Goal: Information Seeking & Learning: Learn about a topic

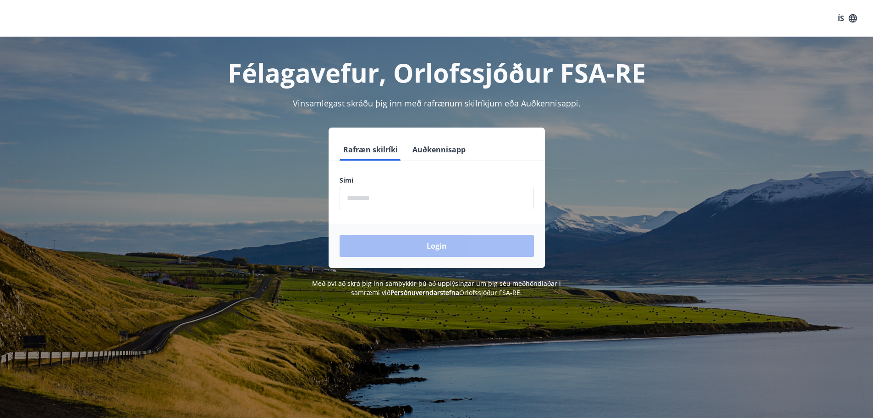
click at [375, 199] on input "phone" at bounding box center [437, 198] width 194 height 22
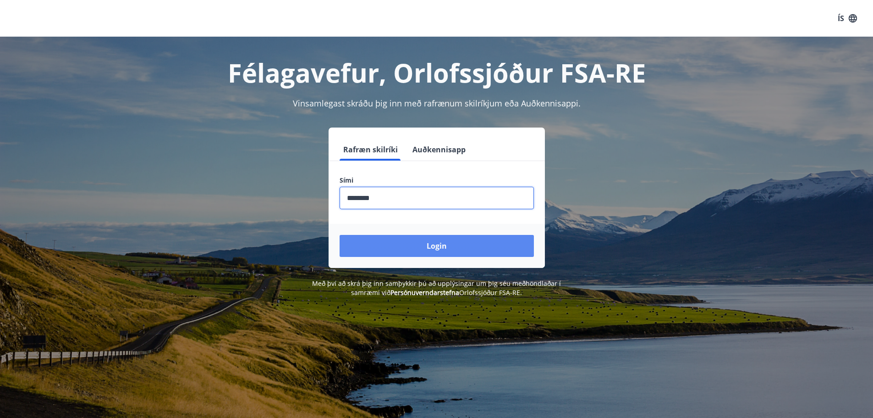
type input "********"
click at [448, 245] on button "Login" at bounding box center [437, 246] width 194 height 22
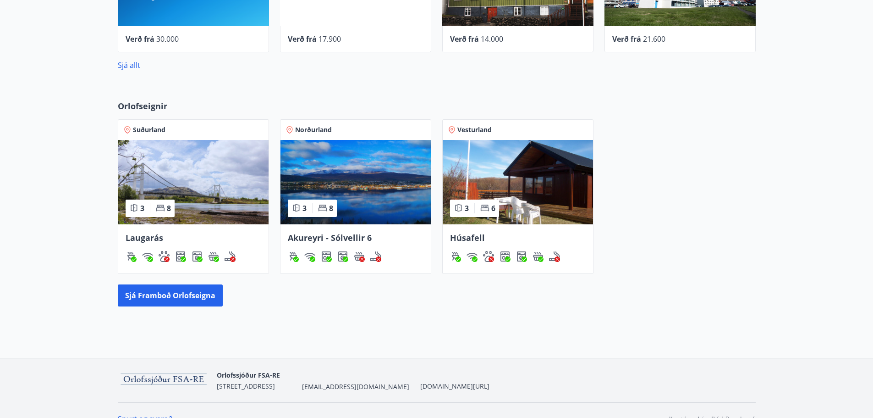
scroll to position [449, 0]
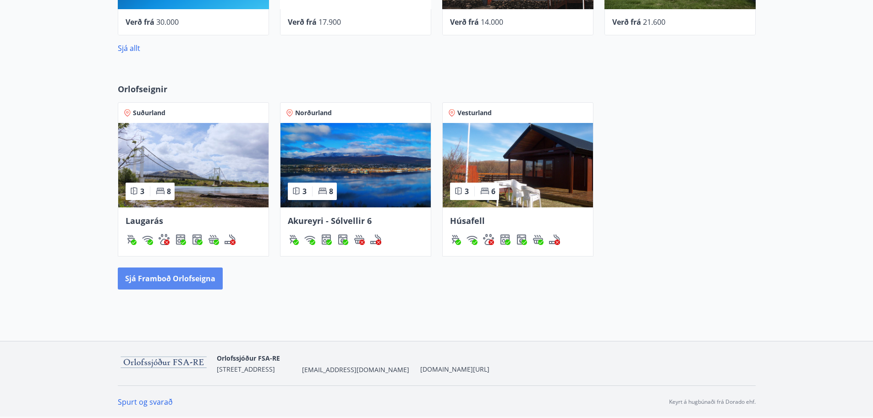
click at [182, 282] on button "Sjá framboð orlofseigna" at bounding box center [170, 278] width 105 height 22
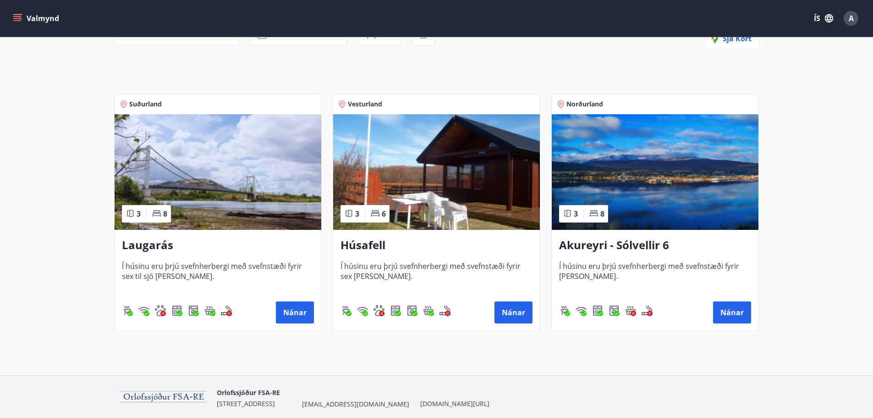
scroll to position [138, 0]
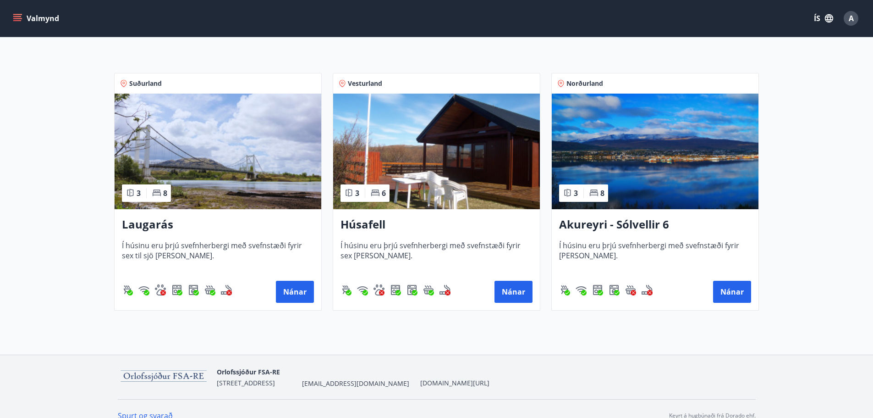
click at [158, 223] on h3 "Laugarás" at bounding box center [218, 224] width 192 height 17
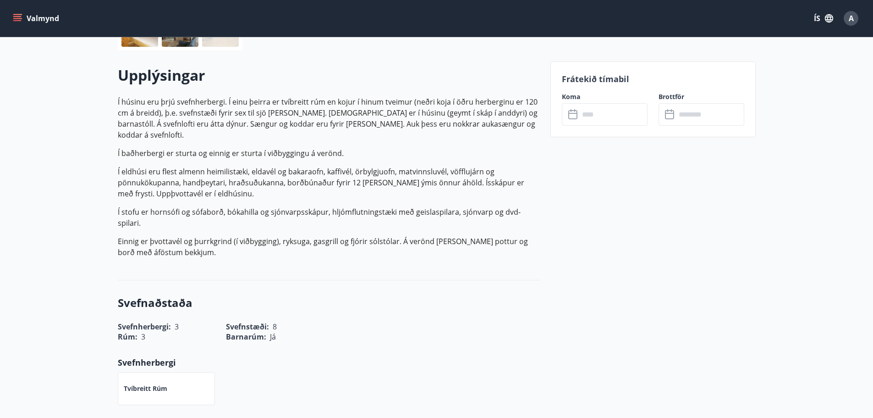
scroll to position [229, 0]
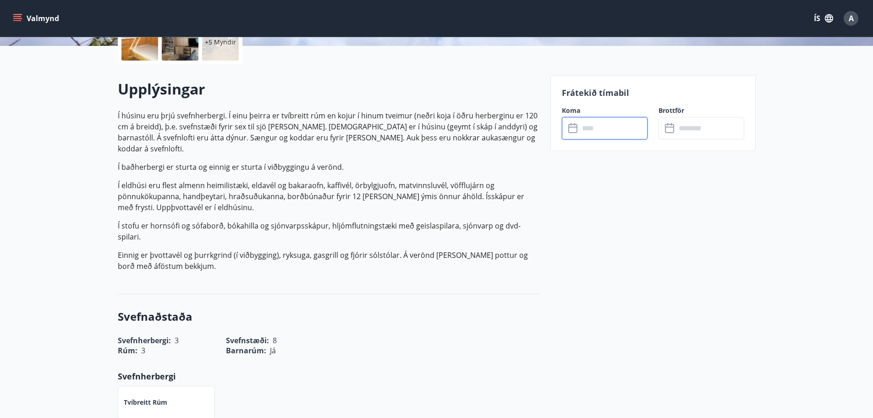
click at [601, 126] on input "text" at bounding box center [614, 128] width 68 height 22
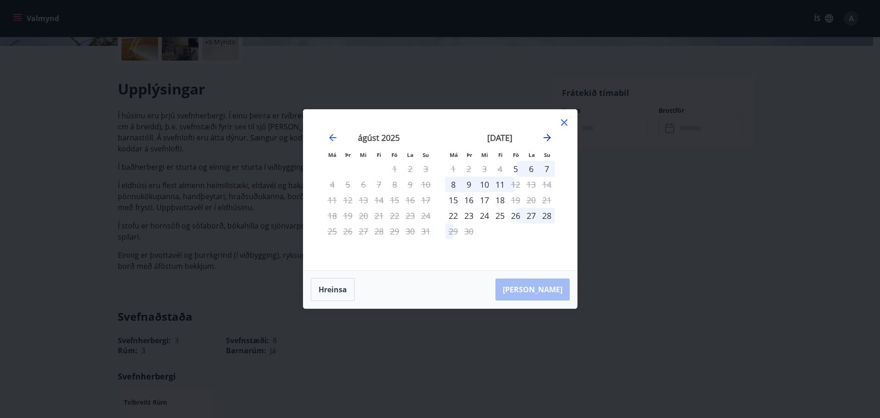
click at [547, 138] on icon "Move forward to switch to the next month." at bounding box center [547, 137] width 7 height 7
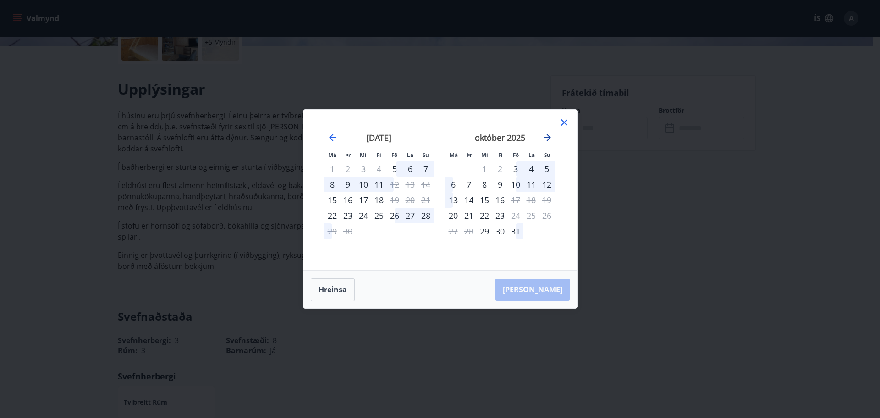
click at [547, 138] on icon "Move forward to switch to the next month." at bounding box center [547, 137] width 7 height 7
click at [519, 202] on div "14" at bounding box center [516, 200] width 16 height 16
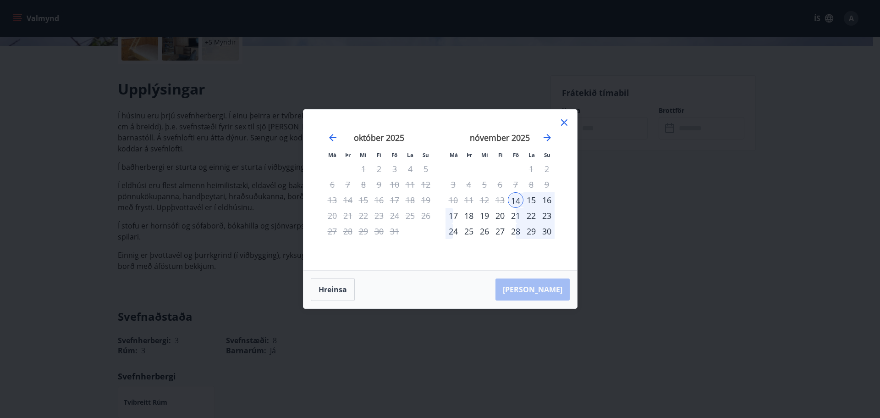
click at [334, 143] on div "október 2025" at bounding box center [379, 141] width 109 height 40
click at [335, 136] on icon "Move backward to switch to the previous month." at bounding box center [332, 137] width 11 height 11
click at [563, 123] on icon at bounding box center [564, 122] width 11 height 11
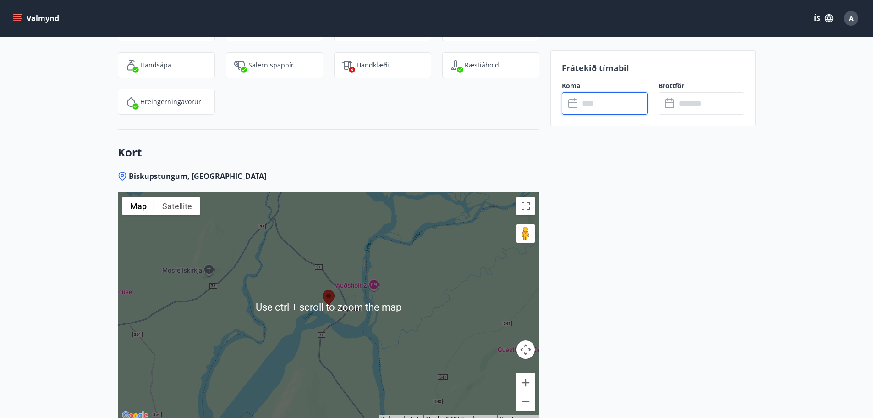
scroll to position [1463, 0]
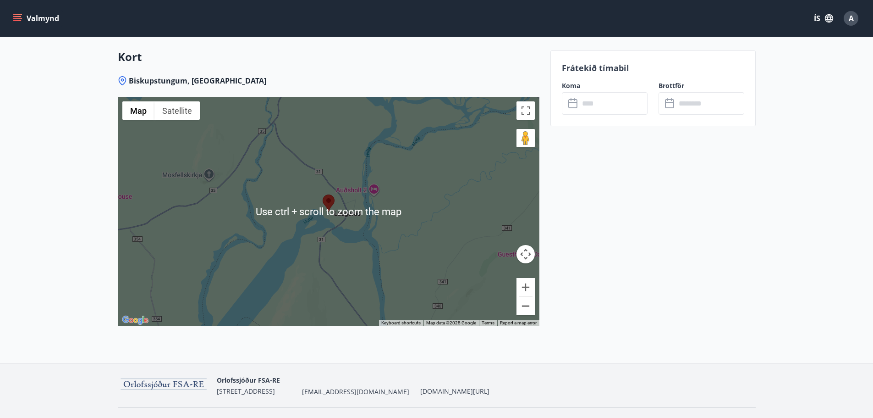
click at [522, 297] on button "Zoom out" at bounding box center [526, 306] width 18 height 18
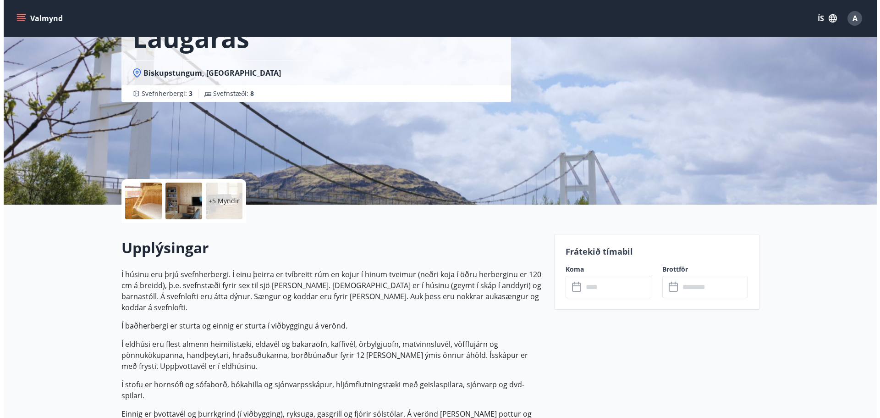
scroll to position [41, 0]
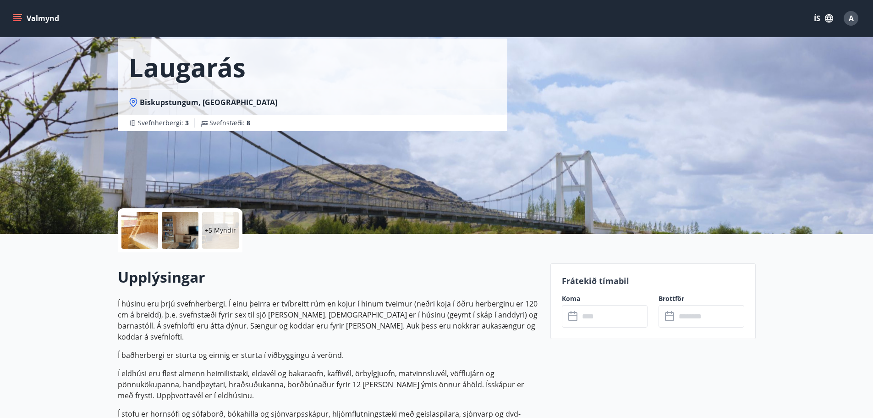
drag, startPoint x: 205, startPoint y: 224, endPoint x: 222, endPoint y: 232, distance: 19.5
click at [222, 232] on div "+5 Myndir" at bounding box center [220, 230] width 37 height 37
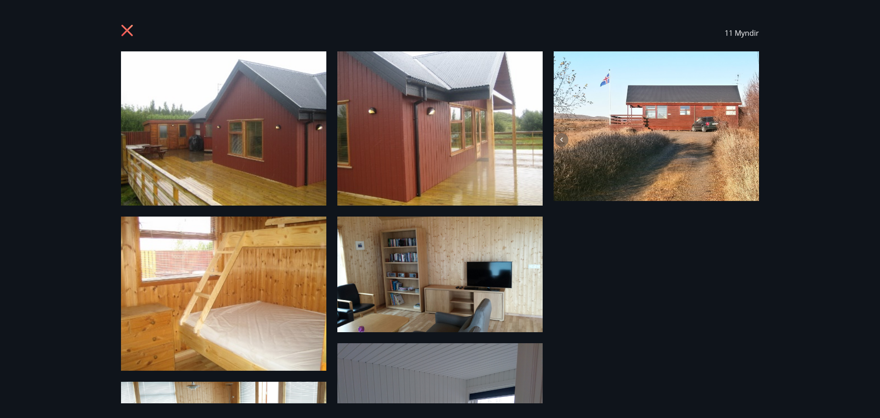
click at [122, 36] on icon at bounding box center [128, 31] width 15 height 15
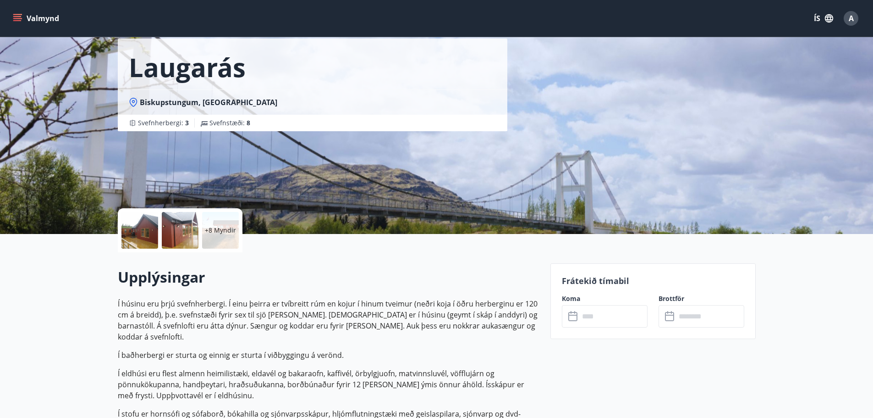
click at [225, 220] on div "+8 Myndir" at bounding box center [220, 230] width 37 height 37
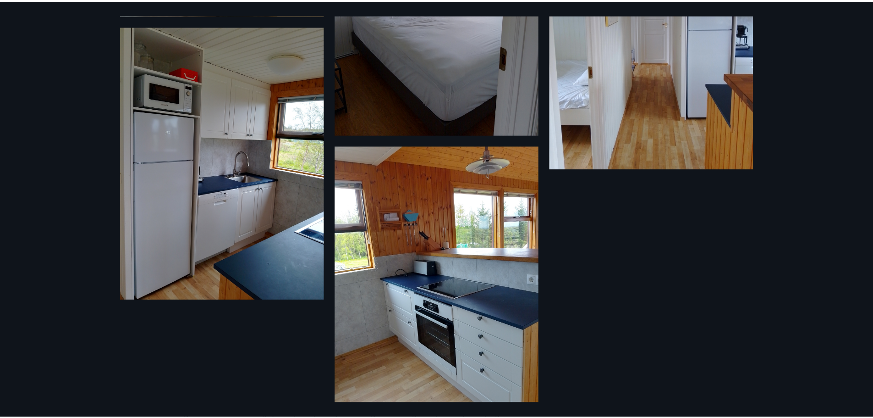
scroll to position [501, 0]
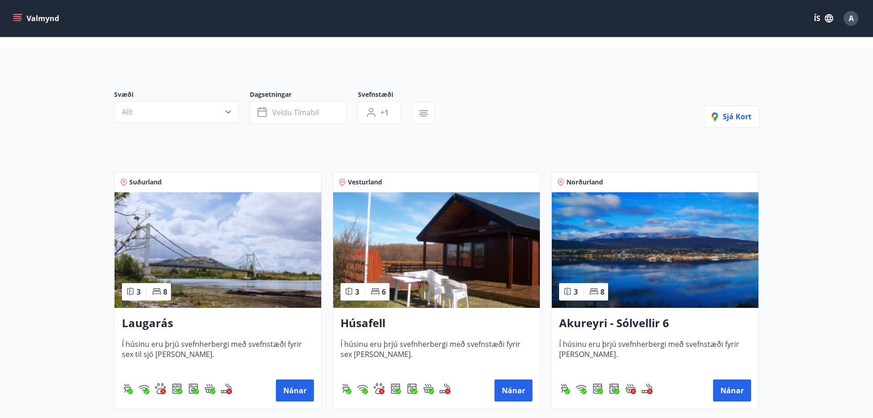
scroll to position [92, 0]
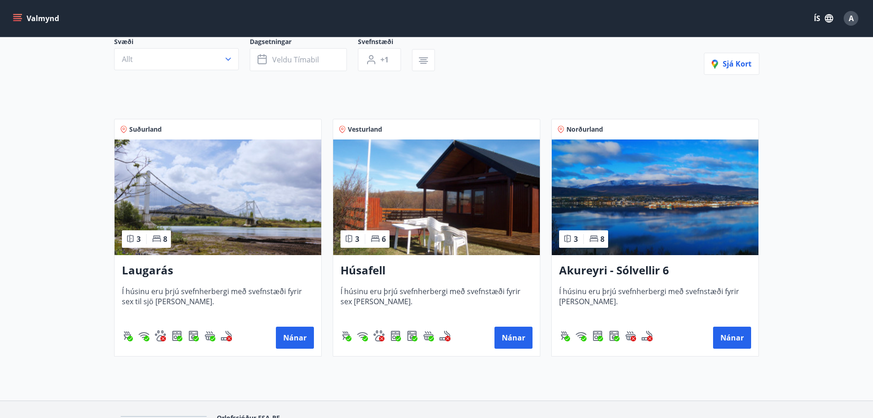
click at [359, 268] on h3 "Húsafell" at bounding box center [437, 270] width 192 height 17
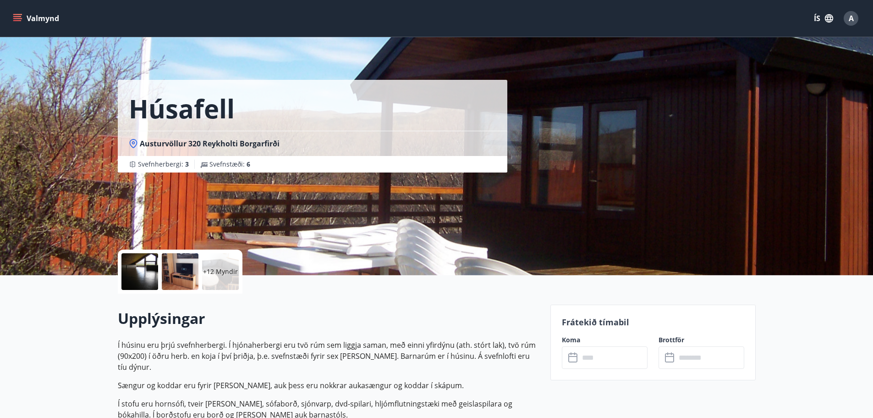
click at [148, 278] on div at bounding box center [140, 271] width 37 height 37
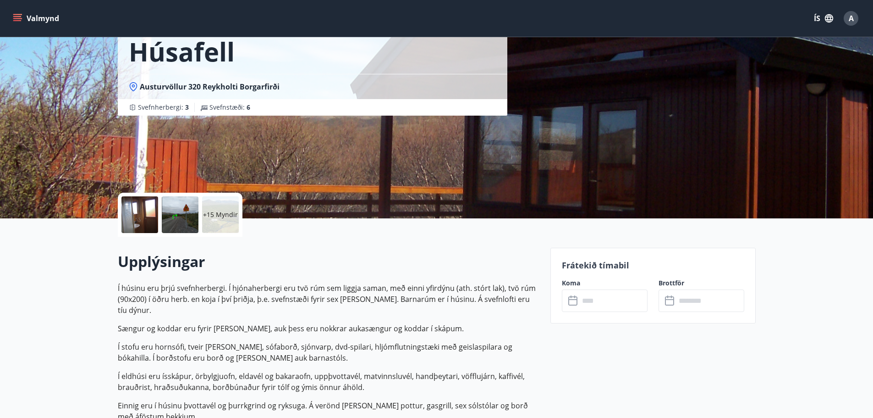
scroll to position [138, 0]
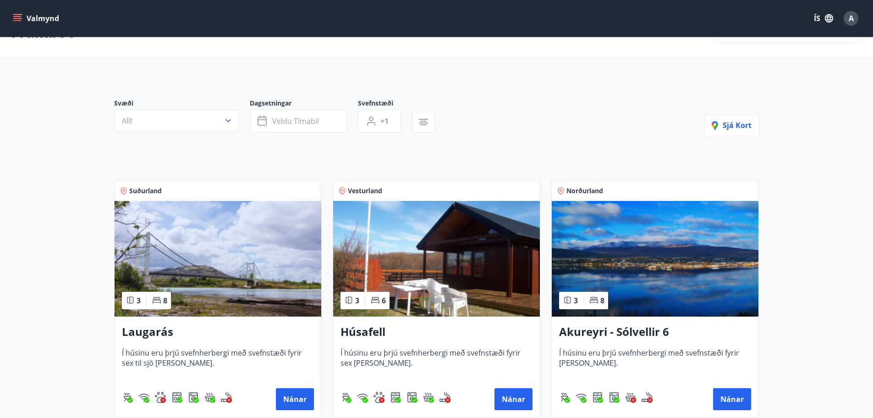
scroll to position [46, 0]
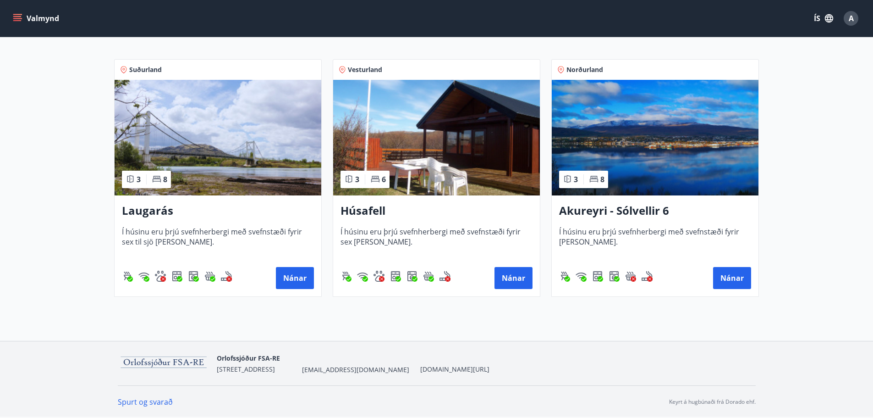
click at [614, 211] on h3 "Akureyri - Sólvellir 6" at bounding box center [655, 211] width 192 height 17
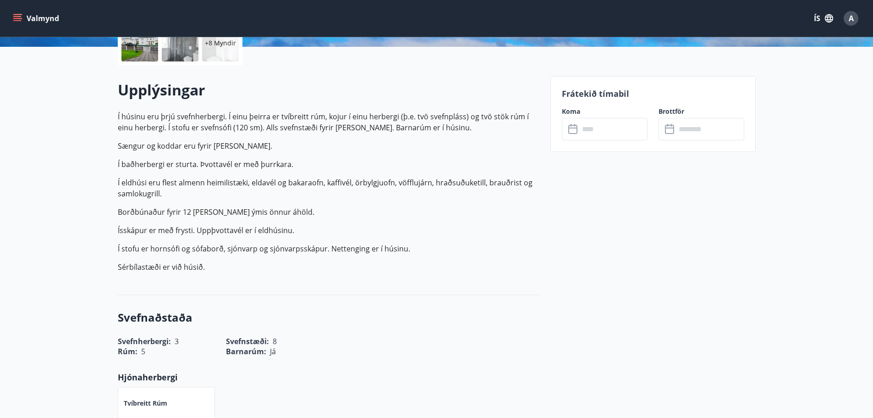
scroll to position [229, 0]
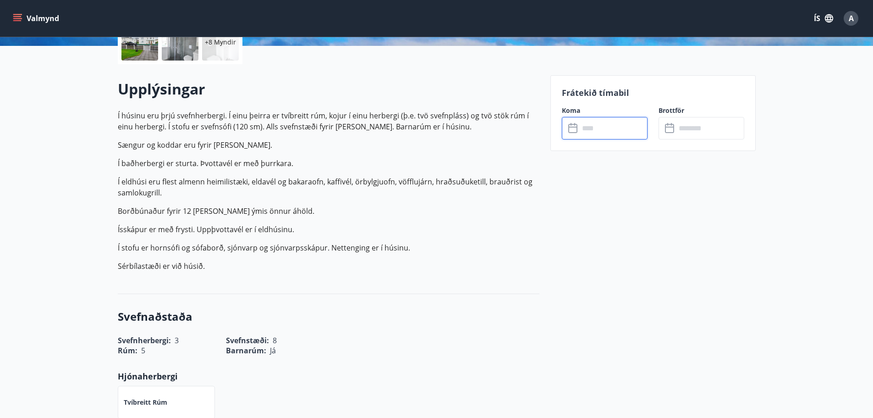
click at [613, 132] on input "text" at bounding box center [614, 128] width 68 height 22
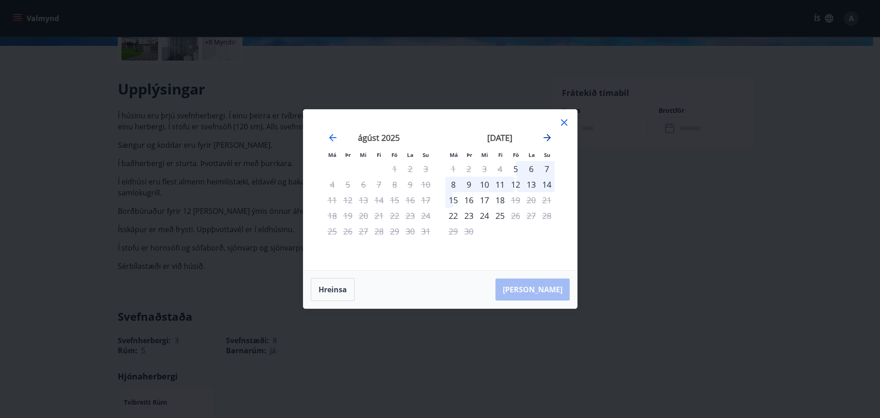
click at [550, 134] on icon "Move forward to switch to the next month." at bounding box center [547, 137] width 11 height 11
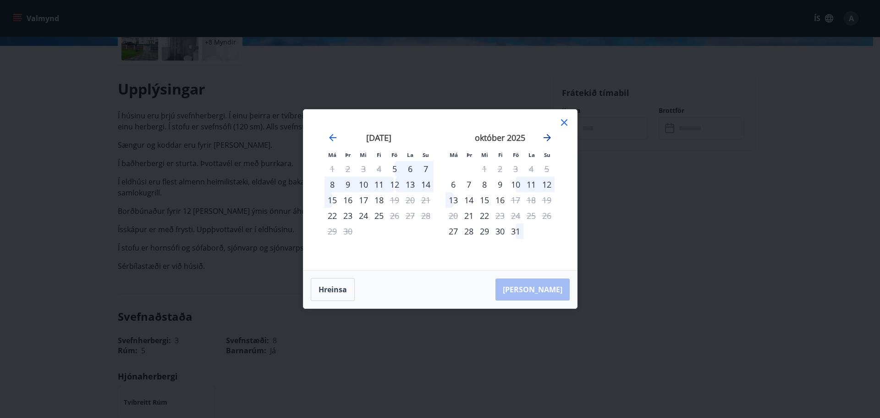
click at [550, 134] on icon "Move forward to switch to the next month." at bounding box center [547, 137] width 11 height 11
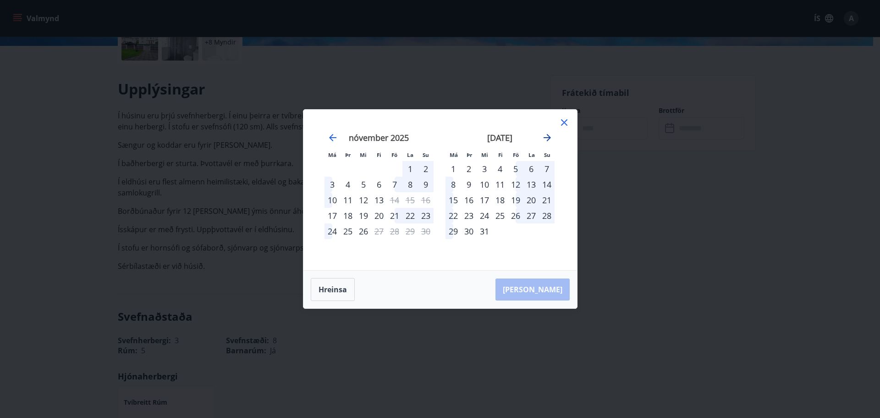
click at [550, 134] on icon "Move forward to switch to the next month." at bounding box center [547, 137] width 11 height 11
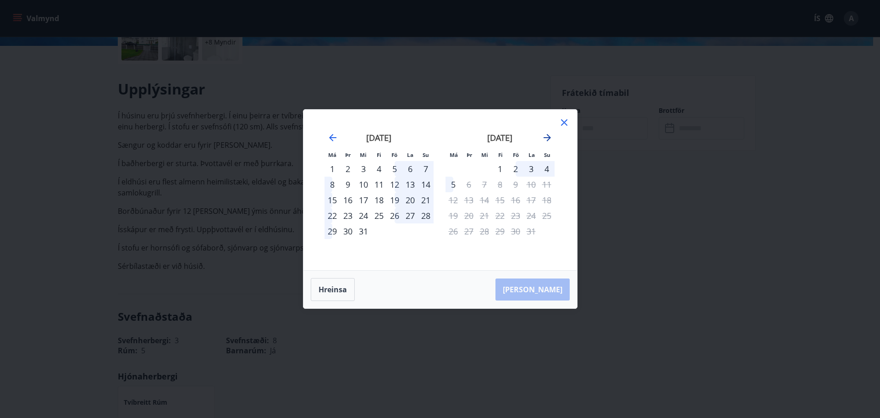
click at [550, 134] on icon "Move forward to switch to the next month." at bounding box center [547, 137] width 11 height 11
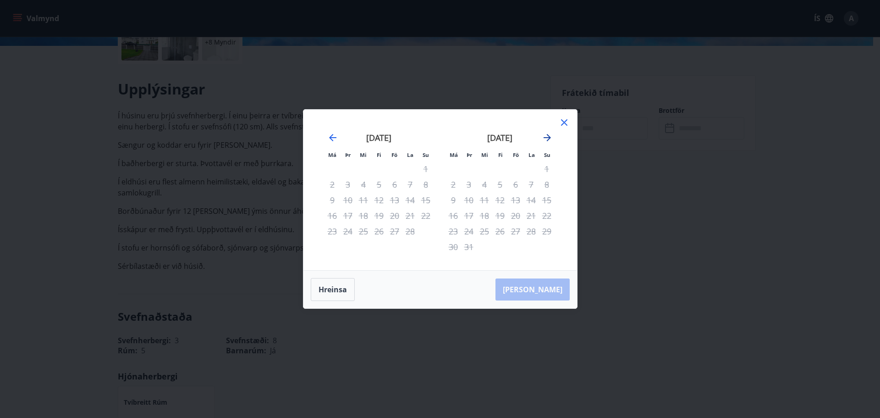
click at [549, 134] on icon "Move forward to switch to the next month." at bounding box center [547, 137] width 11 height 11
click at [334, 137] on icon "Move backward to switch to the previous month." at bounding box center [332, 137] width 7 height 7
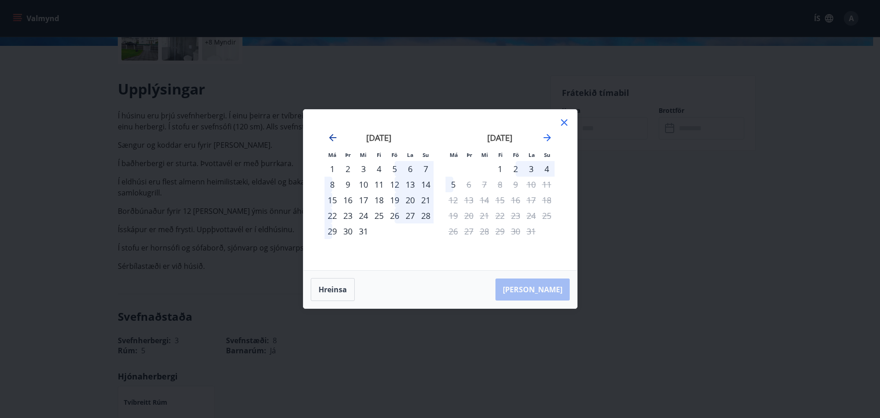
click at [330, 134] on icon "Move backward to switch to the previous month." at bounding box center [332, 137] width 11 height 11
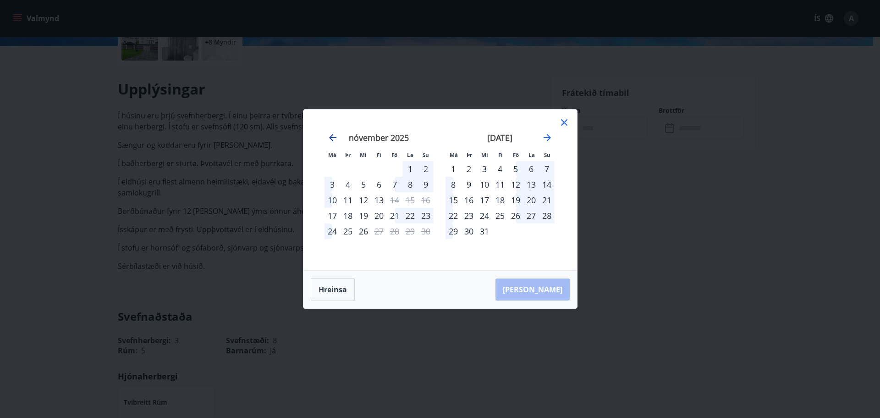
click at [333, 134] on icon "Move backward to switch to the previous month." at bounding box center [332, 137] width 11 height 11
click at [330, 139] on icon "Move backward to switch to the previous month." at bounding box center [332, 137] width 11 height 11
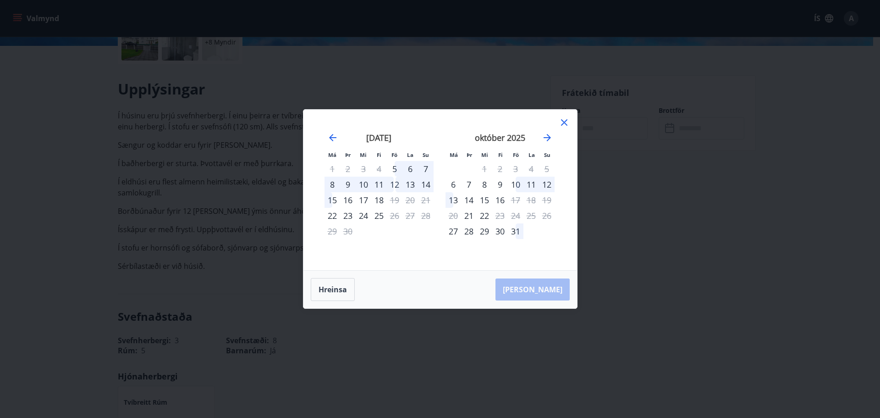
click at [566, 122] on icon at bounding box center [564, 122] width 11 height 11
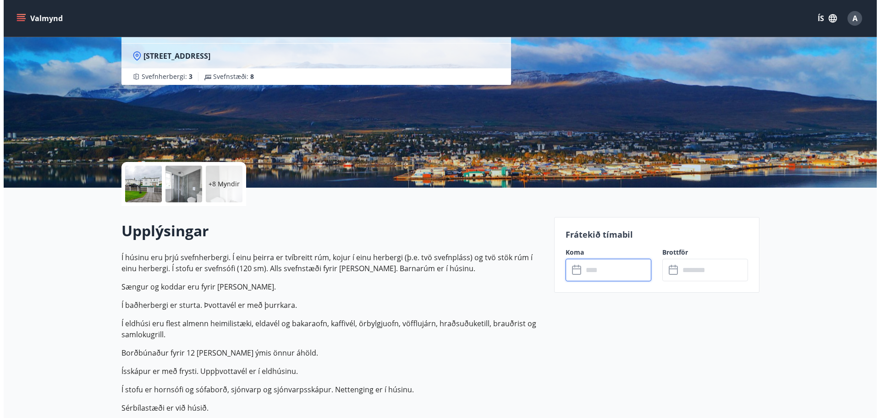
scroll to position [0, 0]
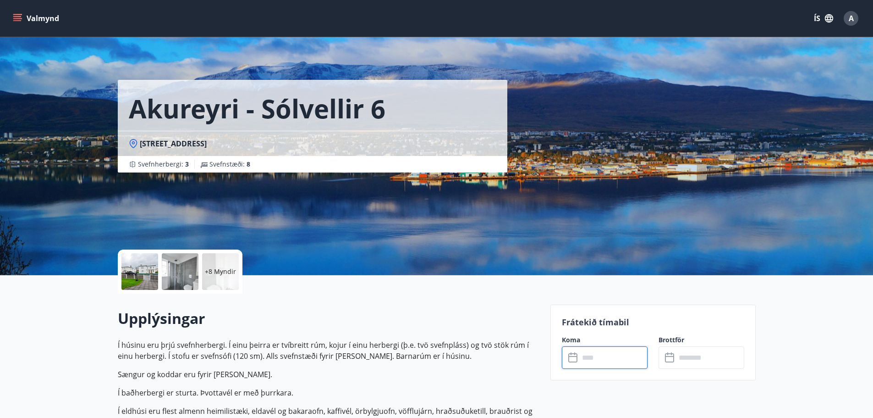
click at [187, 268] on div at bounding box center [180, 271] width 37 height 37
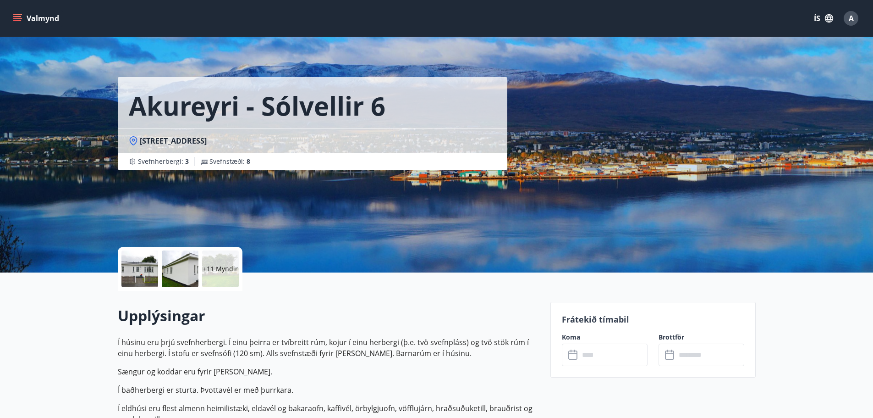
scroll to position [138, 0]
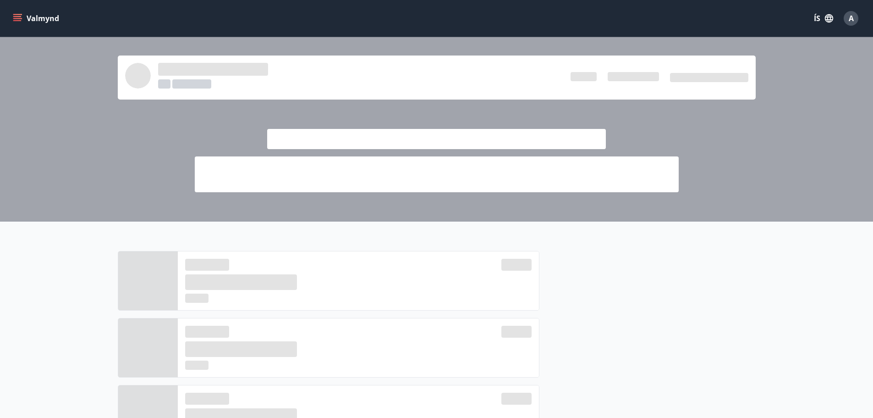
click at [14, 15] on icon "menu" at bounding box center [18, 14] width 10 height 1
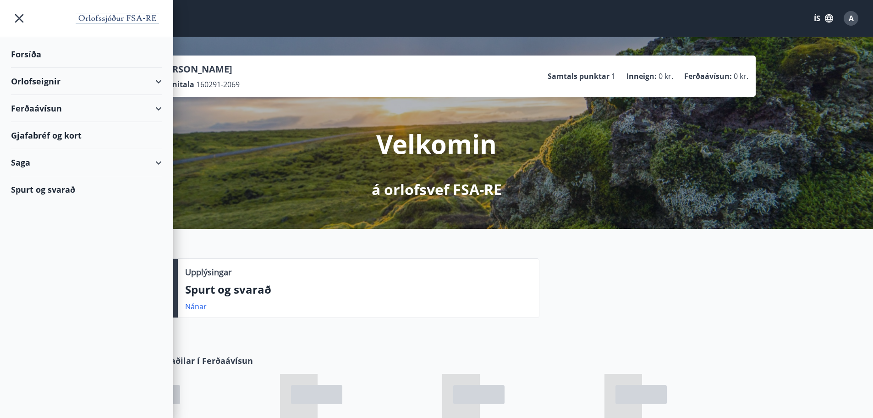
click at [149, 79] on div "Orlofseignir" at bounding box center [86, 81] width 151 height 27
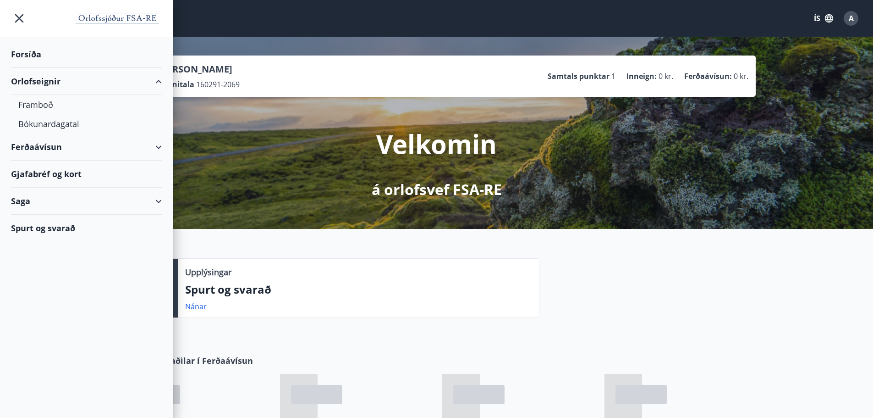
click at [156, 82] on div "Orlofseignir" at bounding box center [86, 81] width 151 height 27
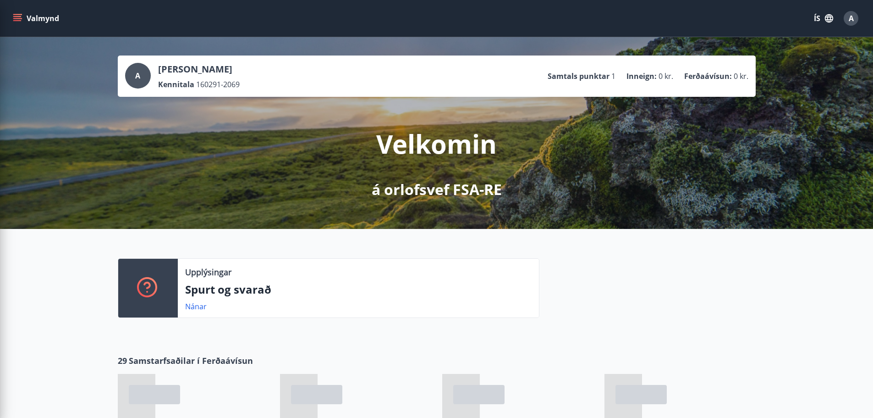
click at [191, 124] on div "Velkomin á orlofsvef FSA-RE" at bounding box center [437, 148] width 514 height 103
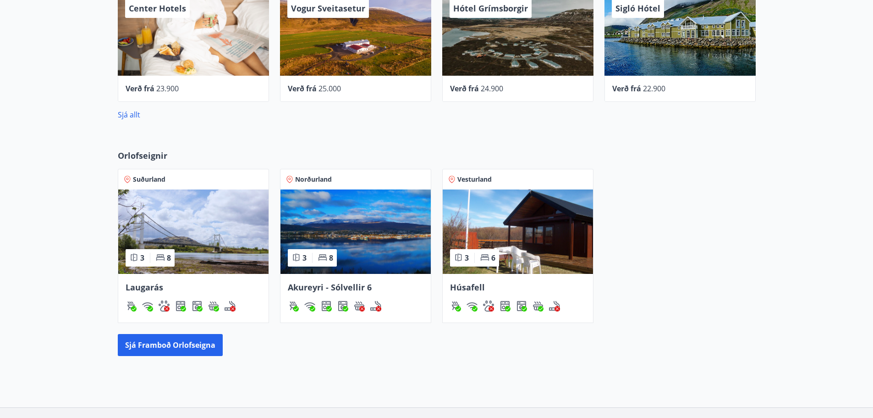
scroll to position [311, 0]
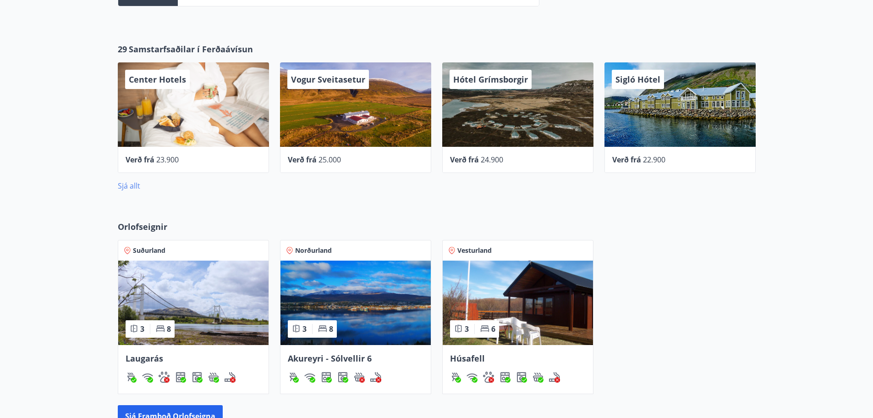
click at [125, 182] on link "Sjá allt" at bounding box center [129, 186] width 22 height 10
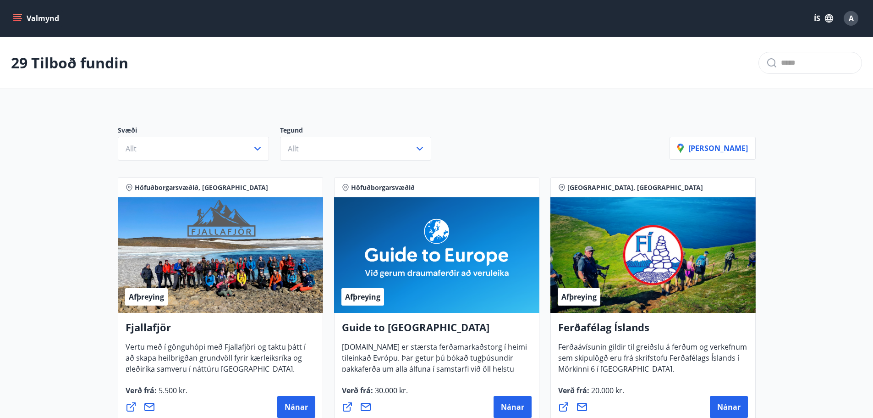
click at [40, 17] on button "Valmynd" at bounding box center [37, 18] width 52 height 17
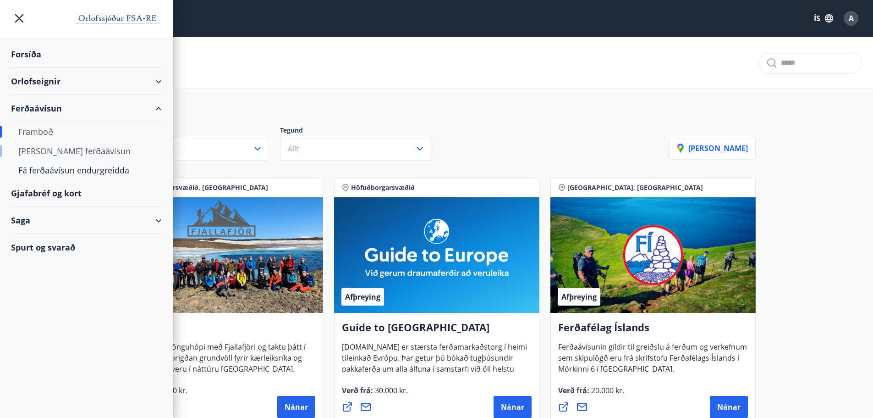
click at [66, 152] on div "[PERSON_NAME] ferðaávísun" at bounding box center [86, 150] width 136 height 19
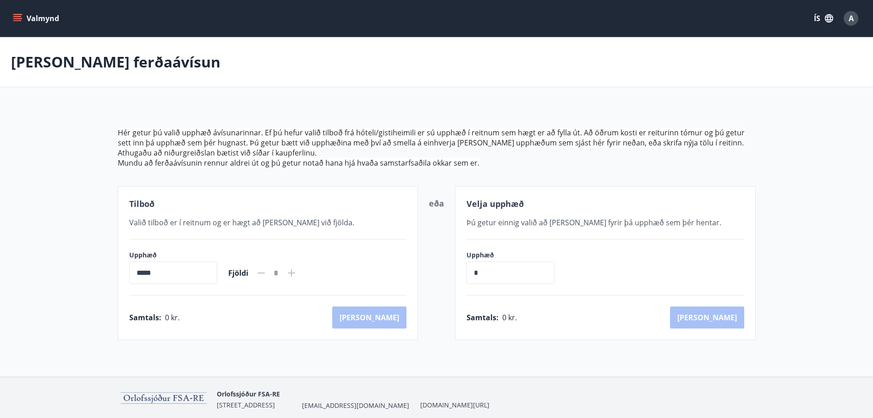
click at [15, 6] on div "Valmynd ÍS A" at bounding box center [436, 18] width 873 height 37
click at [17, 17] on icon "menu" at bounding box center [17, 16] width 8 height 1
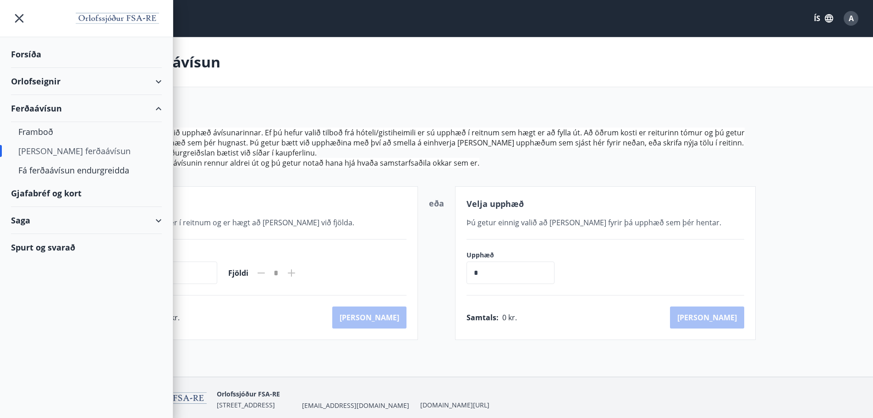
click at [45, 198] on div "Gjafabréf og kort" at bounding box center [86, 193] width 151 height 27
click at [290, 95] on main "Kaupa ferðaávísun Hér getur þú valið upphæð ávísunarinnar. Ef þú hefur valið ti…" at bounding box center [436, 188] width 873 height 303
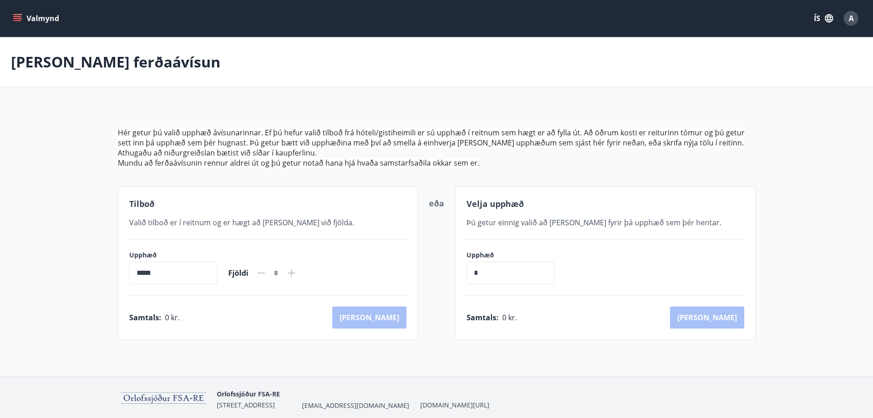
drag, startPoint x: 21, startPoint y: 9, endPoint x: 23, endPoint y: 18, distance: 9.5
click at [23, 15] on div "Valmynd ÍS A" at bounding box center [436, 18] width 851 height 22
click at [23, 18] on button "Valmynd" at bounding box center [37, 18] width 52 height 17
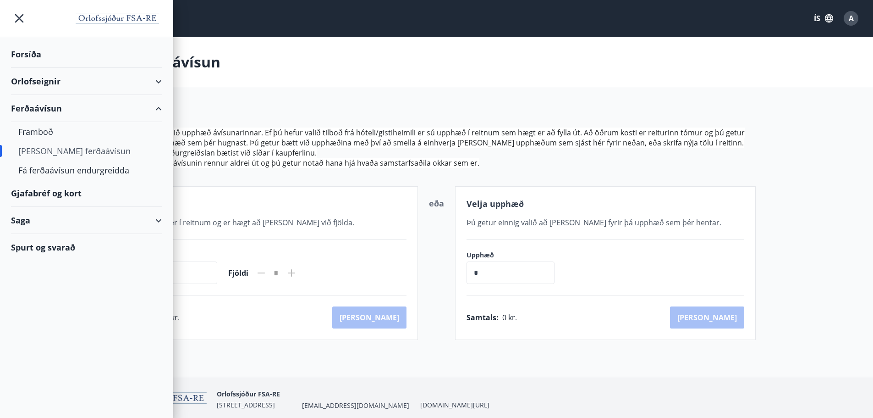
click at [64, 50] on div "Forsíða" at bounding box center [86, 54] width 151 height 27
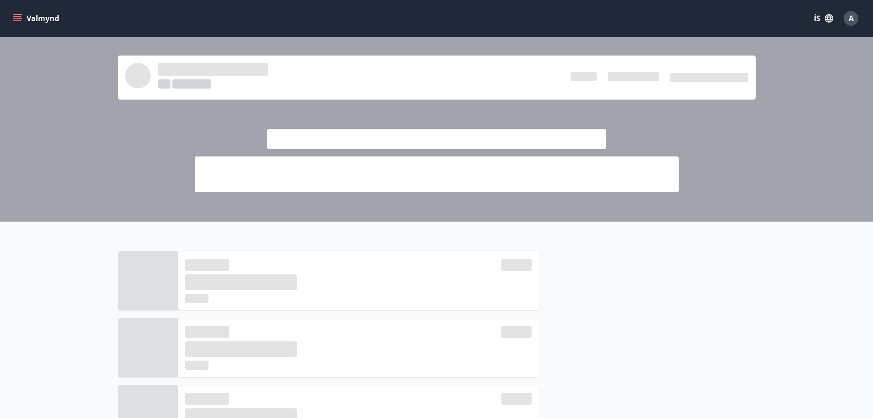
click at [40, 17] on button "Valmynd" at bounding box center [37, 18] width 52 height 17
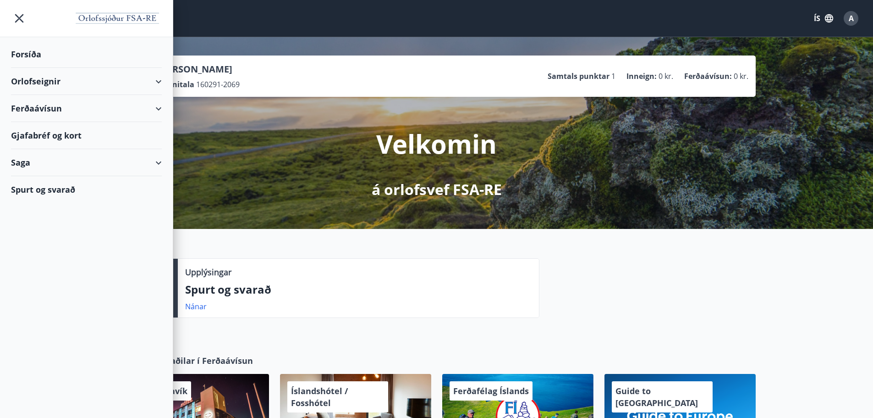
click at [56, 192] on div "Spurt og svarað" at bounding box center [86, 189] width 151 height 27
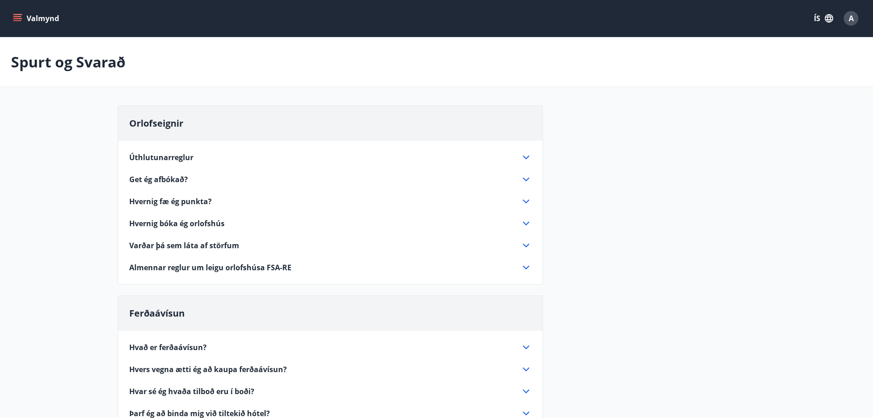
click at [205, 203] on span "Hvernig fæ ég punkta?" at bounding box center [170, 201] width 83 height 10
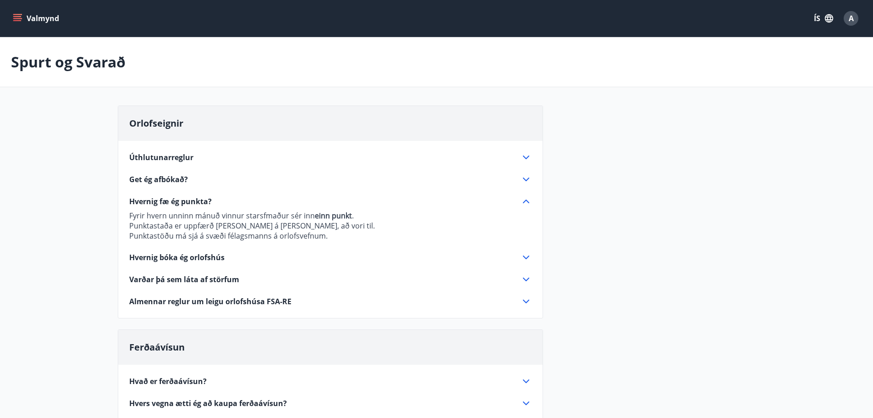
click at [167, 160] on span "Úthlutunarreglur" at bounding box center [161, 157] width 64 height 10
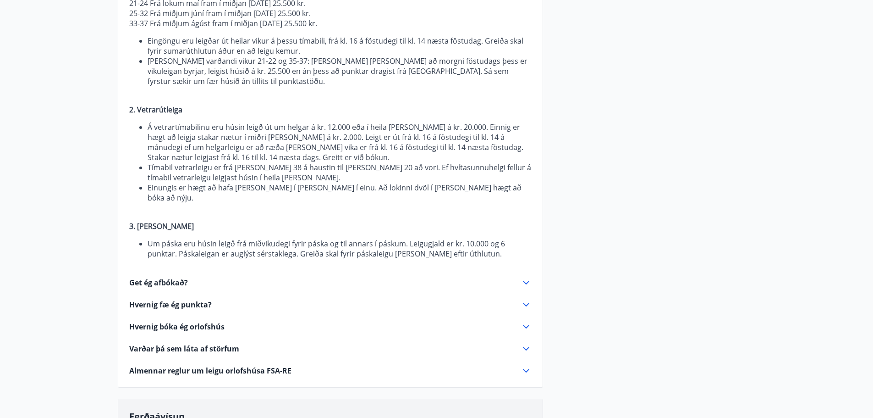
scroll to position [229, 0]
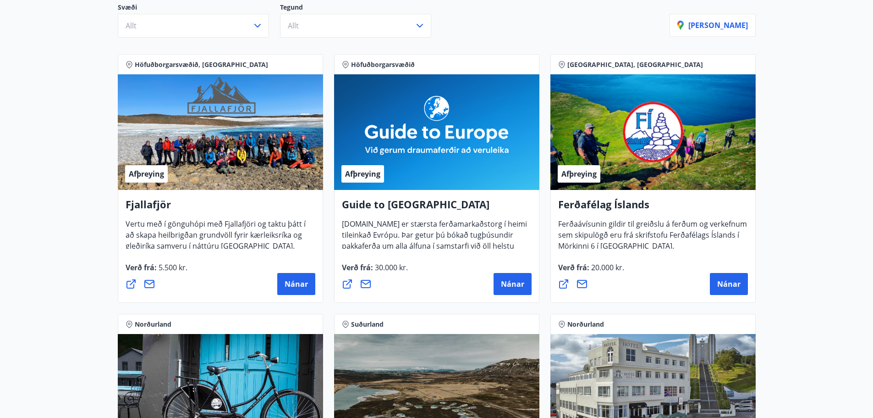
scroll to position [138, 0]
